Goal: Task Accomplishment & Management: Manage account settings

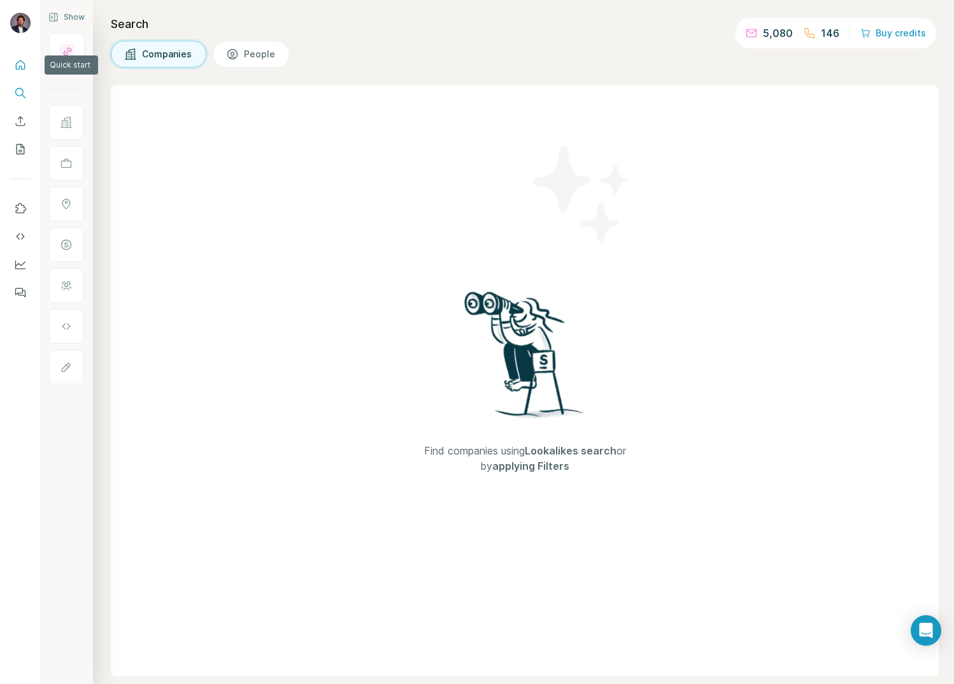
click at [19, 68] on icon "Quick start" at bounding box center [21, 65] width 10 height 10
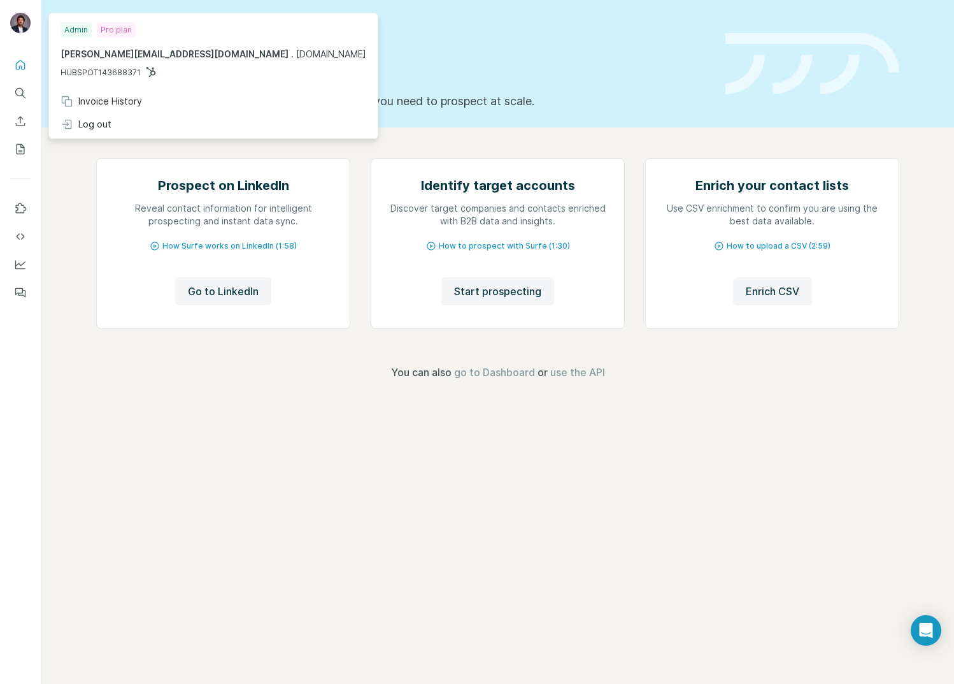
click at [21, 15] on img at bounding box center [20, 23] width 20 height 20
click at [97, 107] on div "Invoice History" at bounding box center [102, 101] width 82 height 13
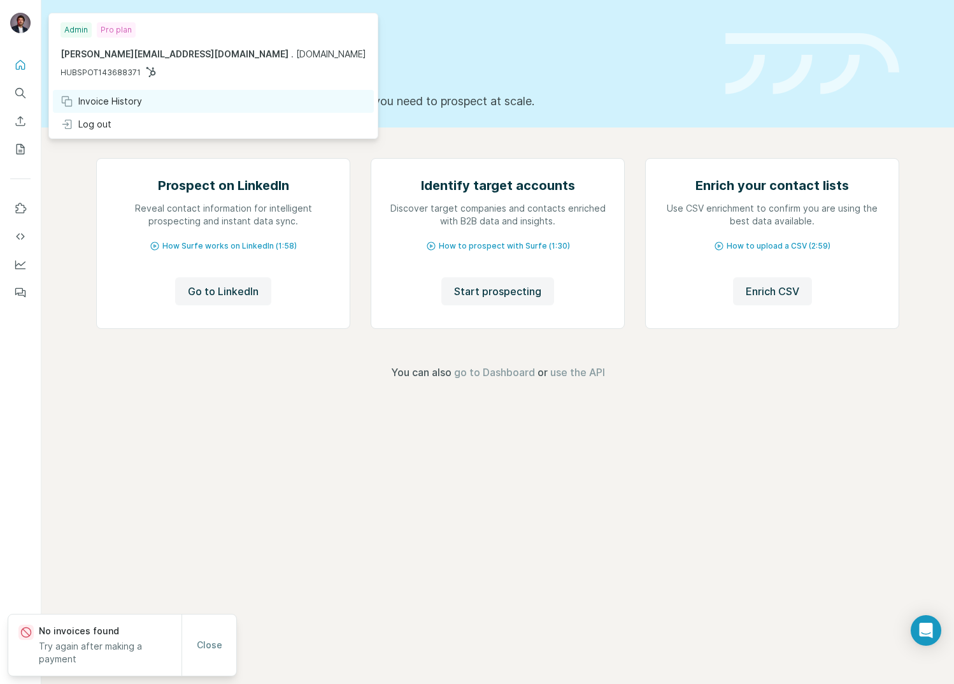
click at [97, 107] on div "Invoice History" at bounding box center [102, 101] width 82 height 13
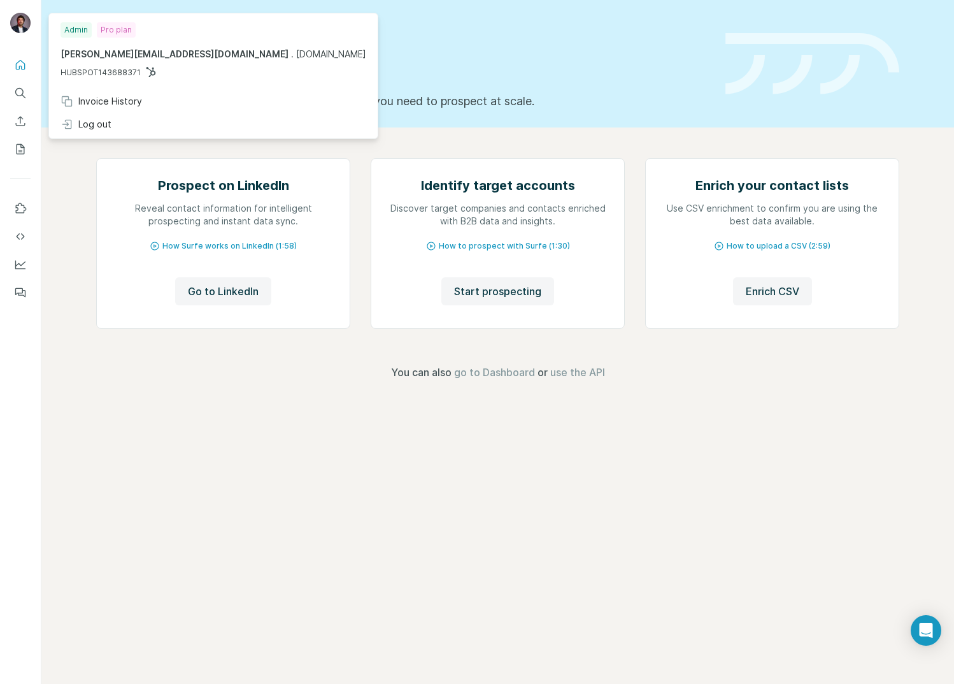
click at [111, 30] on div "Pro plan" at bounding box center [116, 29] width 39 height 15
click at [87, 30] on div "Admin" at bounding box center [76, 29] width 31 height 15
click at [24, 264] on icon "Dashboard" at bounding box center [20, 264] width 13 height 13
